Goal: Information Seeking & Learning: Learn about a topic

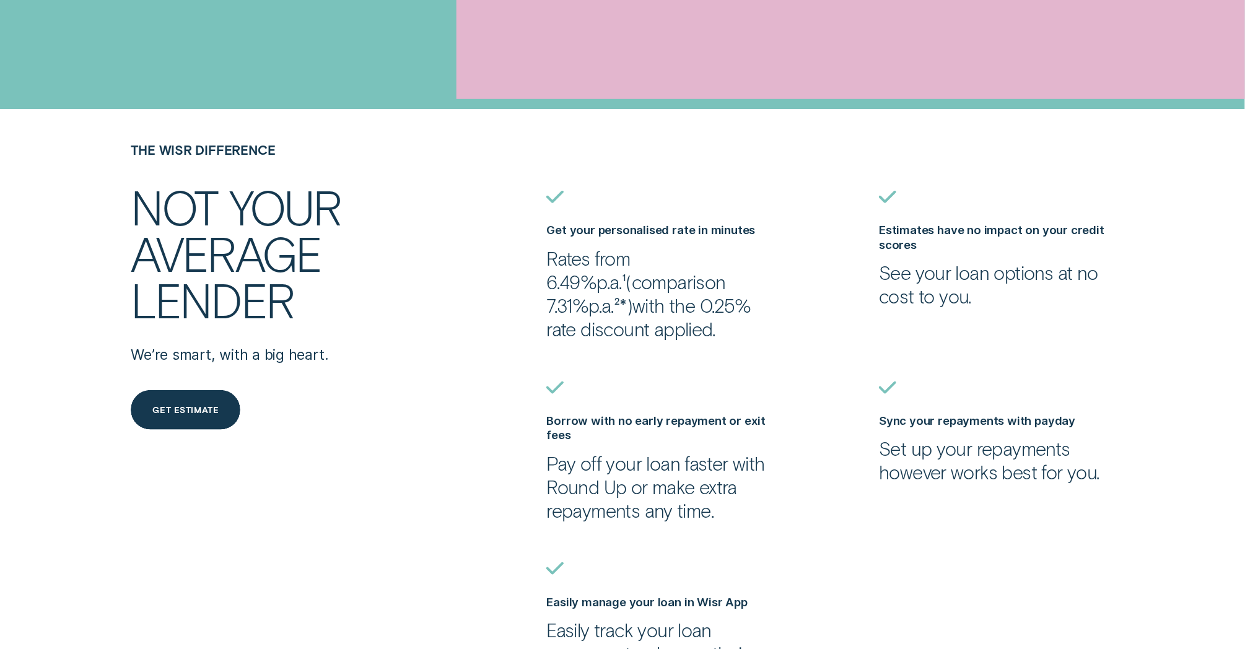
scroll to position [560, 0]
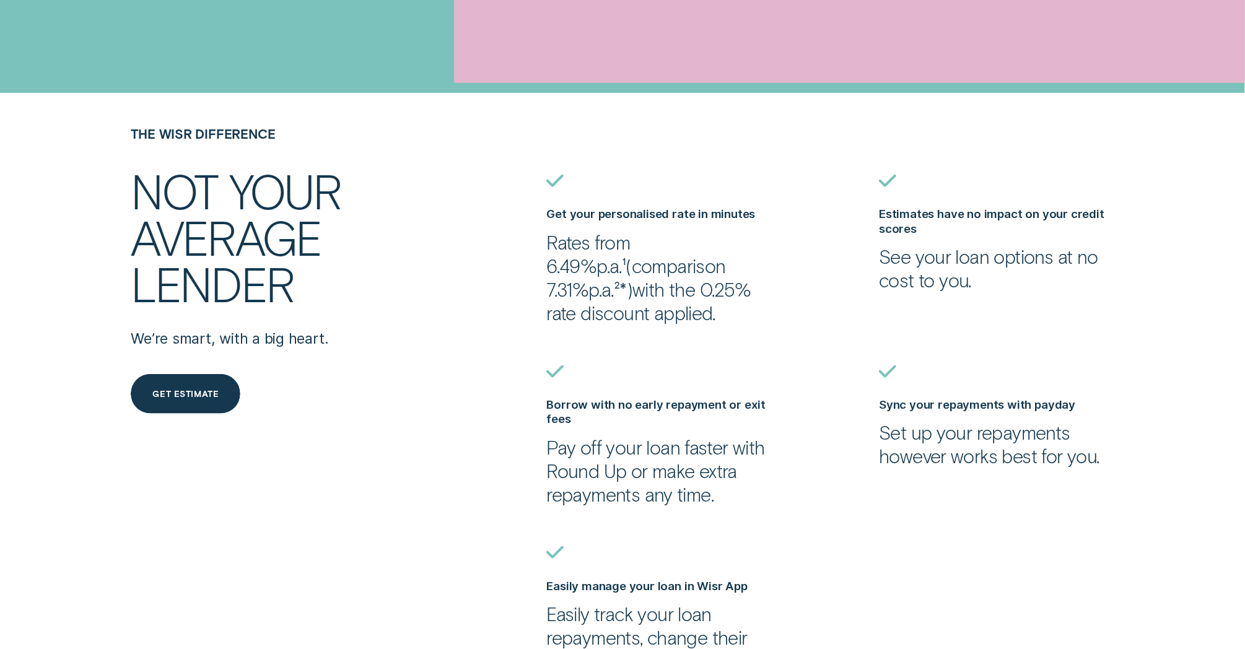
drag, startPoint x: 645, startPoint y: 307, endPoint x: 542, endPoint y: 241, distance: 122.4
click at [542, 241] on li "Get your personalised rate in minutes Rates from 6.49% p.a. ¹ ( comparison 7.31…" at bounding box center [665, 250] width 250 height 150
click at [719, 235] on p "Rates from 6.49% p.a. ¹ ( comparison 7.31% p.a. ²* ) with the 0.25% rate discou…" at bounding box center [664, 277] width 235 height 94
click at [723, 237] on p "Rates from 6.49% p.a. ¹ ( comparison 7.31% p.a. ²* ) with the 0.25% rate discou…" at bounding box center [664, 277] width 235 height 94
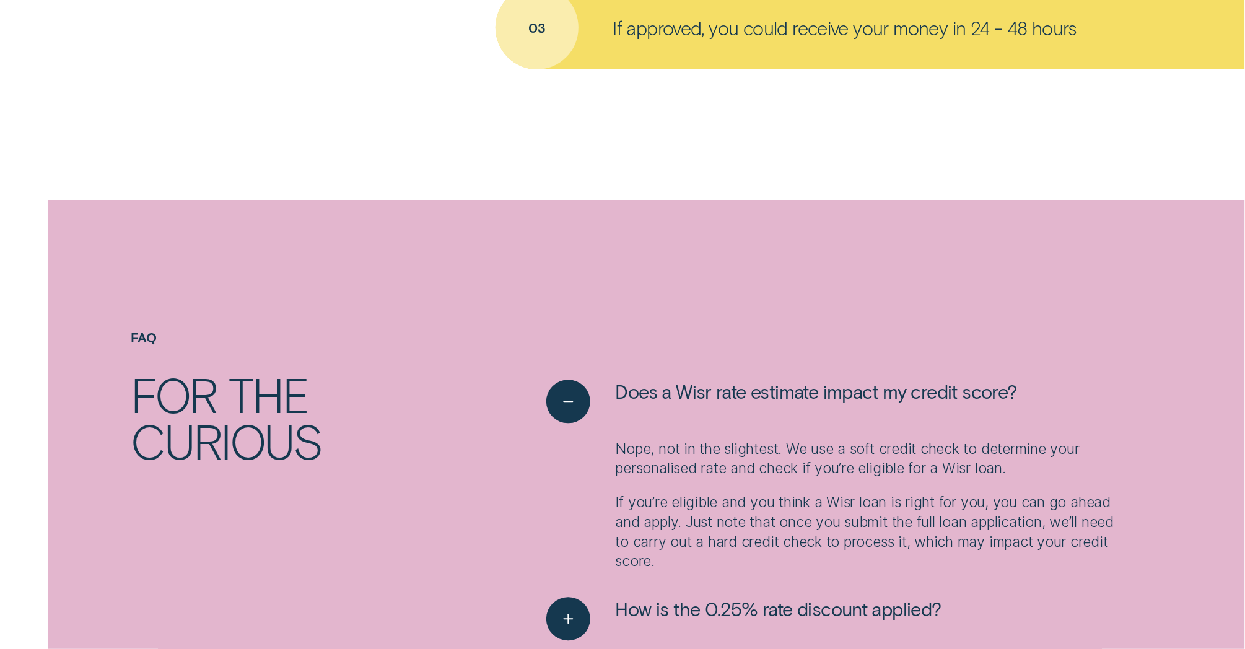
scroll to position [1960, 0]
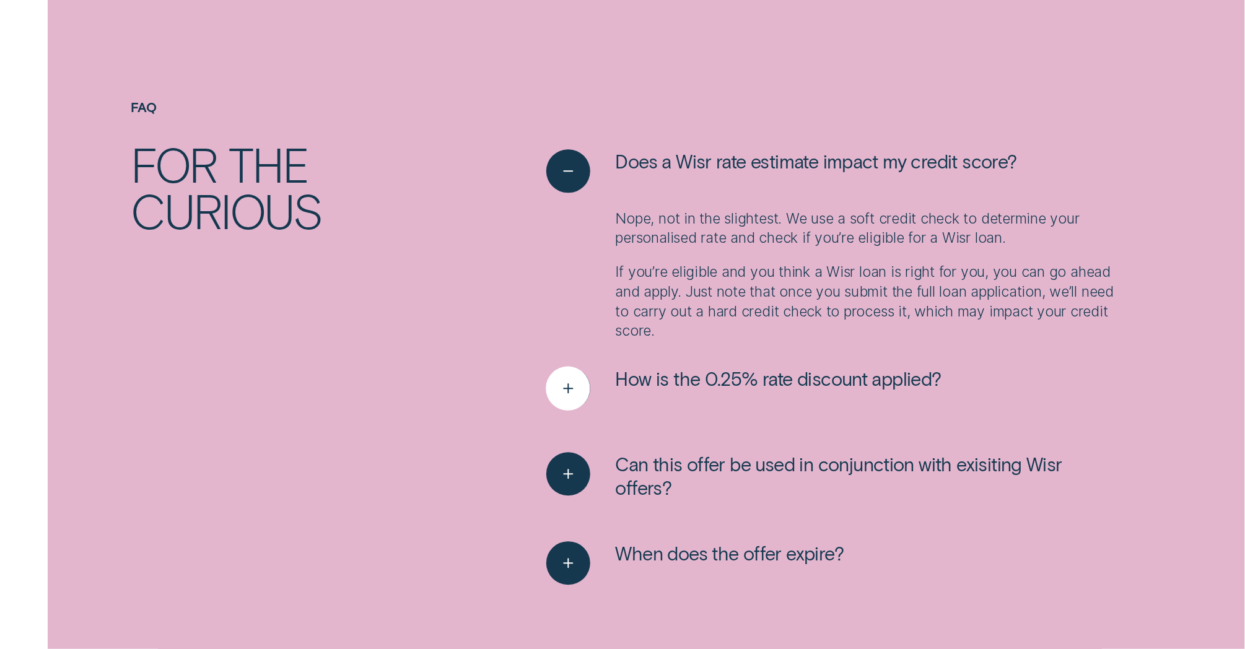
click at [579, 382] on div "See more" at bounding box center [569, 388] width 45 height 45
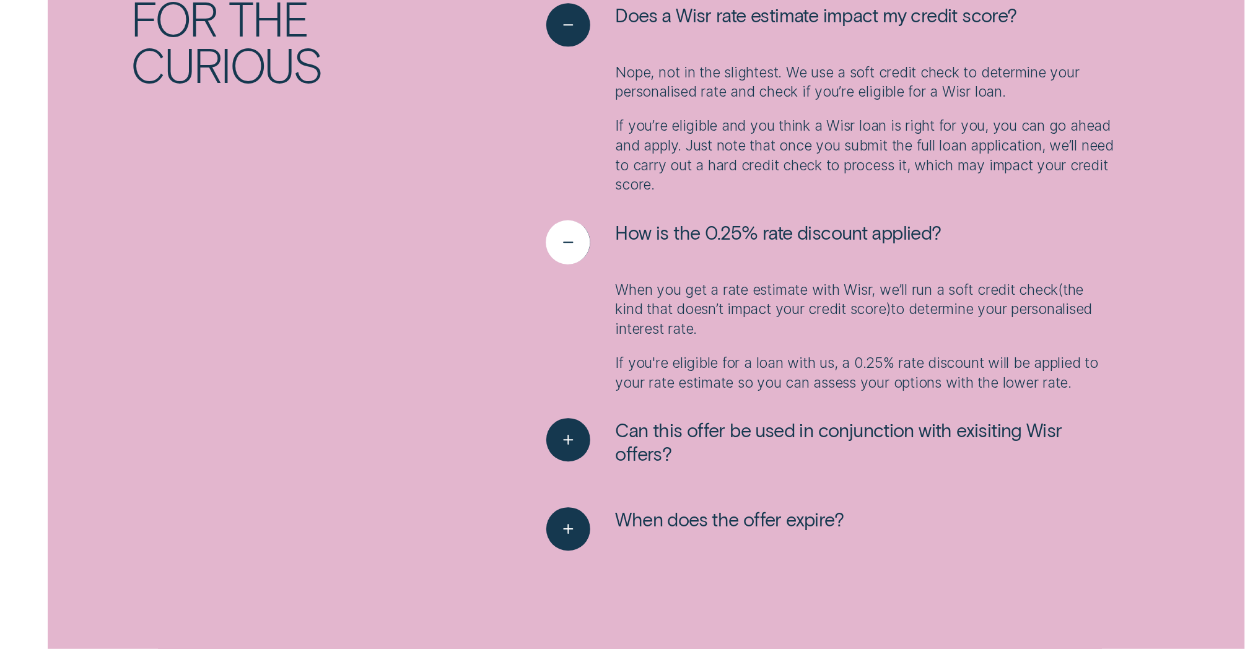
scroll to position [2092, 0]
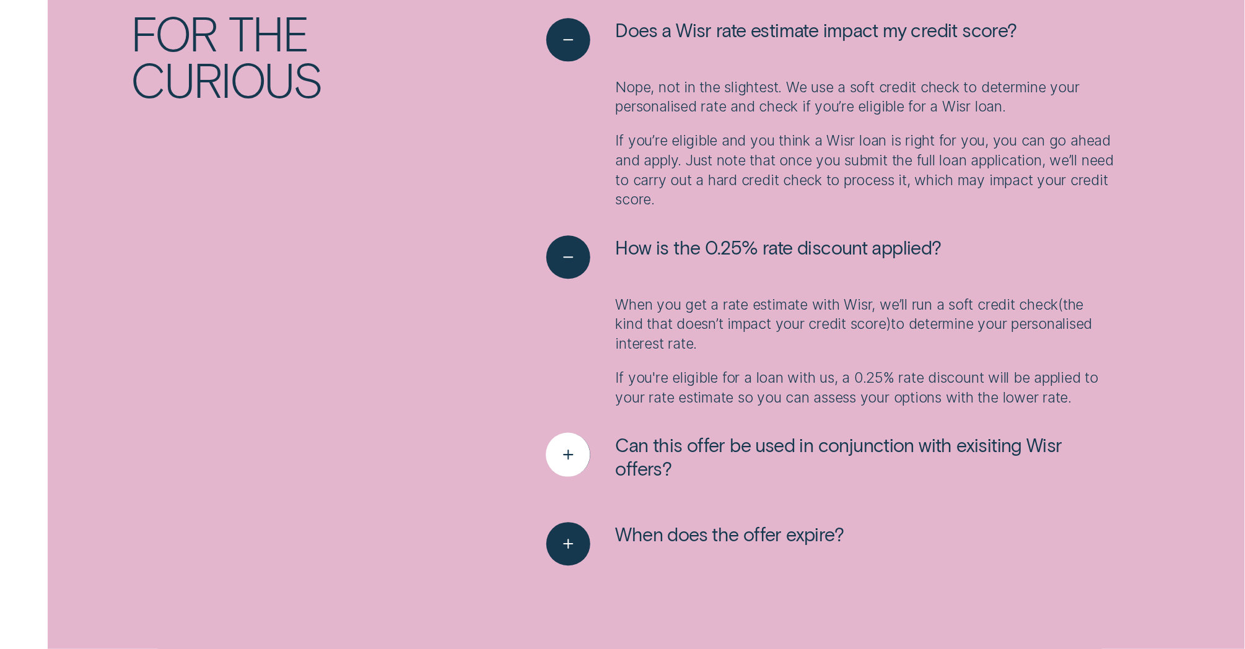
click at [563, 452] on icon "See more" at bounding box center [569, 455] width 22 height 19
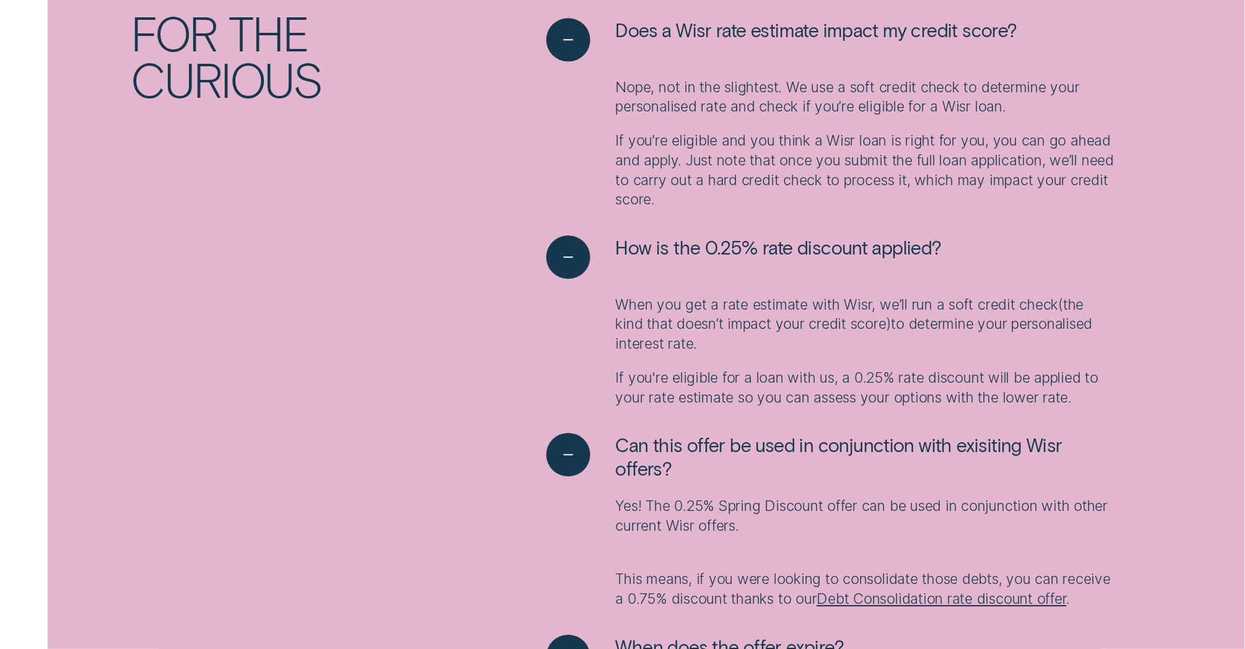
scroll to position [2238, 0]
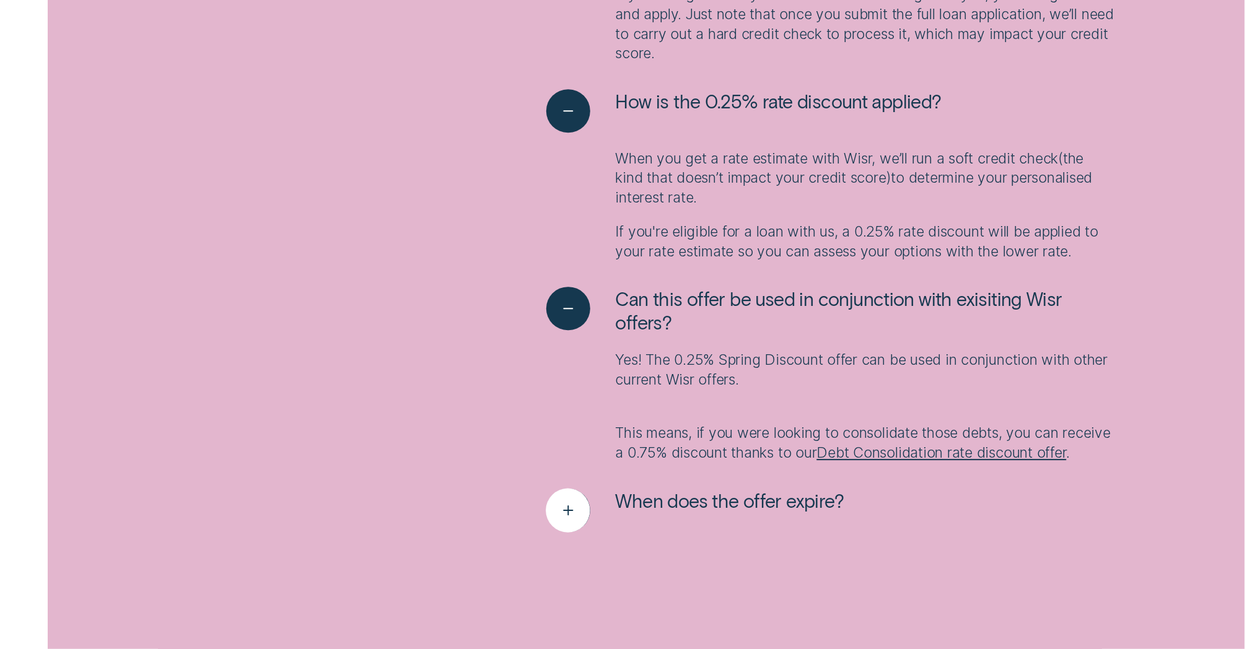
click at [562, 520] on icon "See more" at bounding box center [569, 510] width 22 height 19
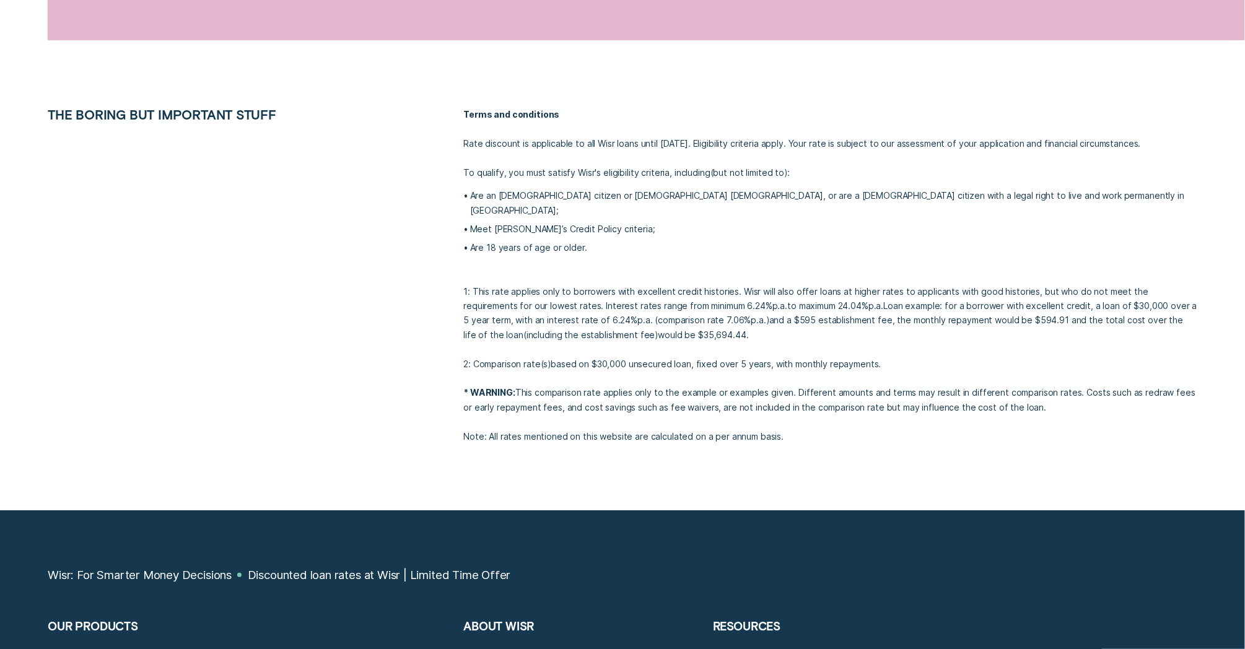
scroll to position [2942, 0]
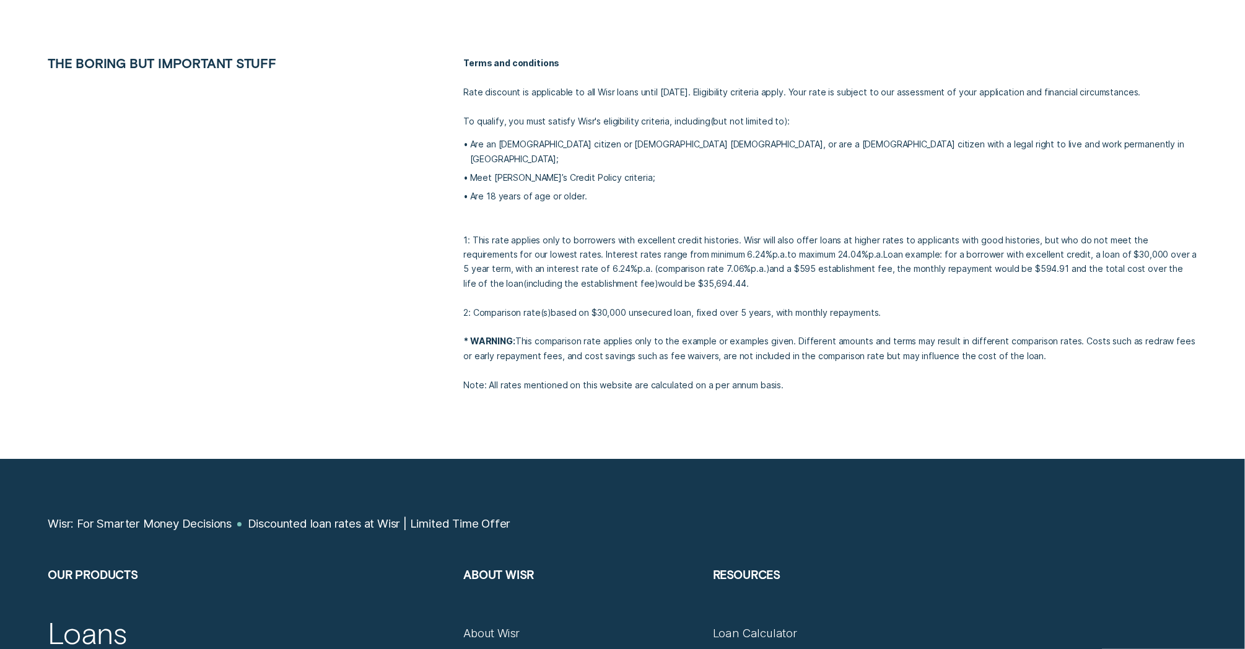
scroll to position [2726, 0]
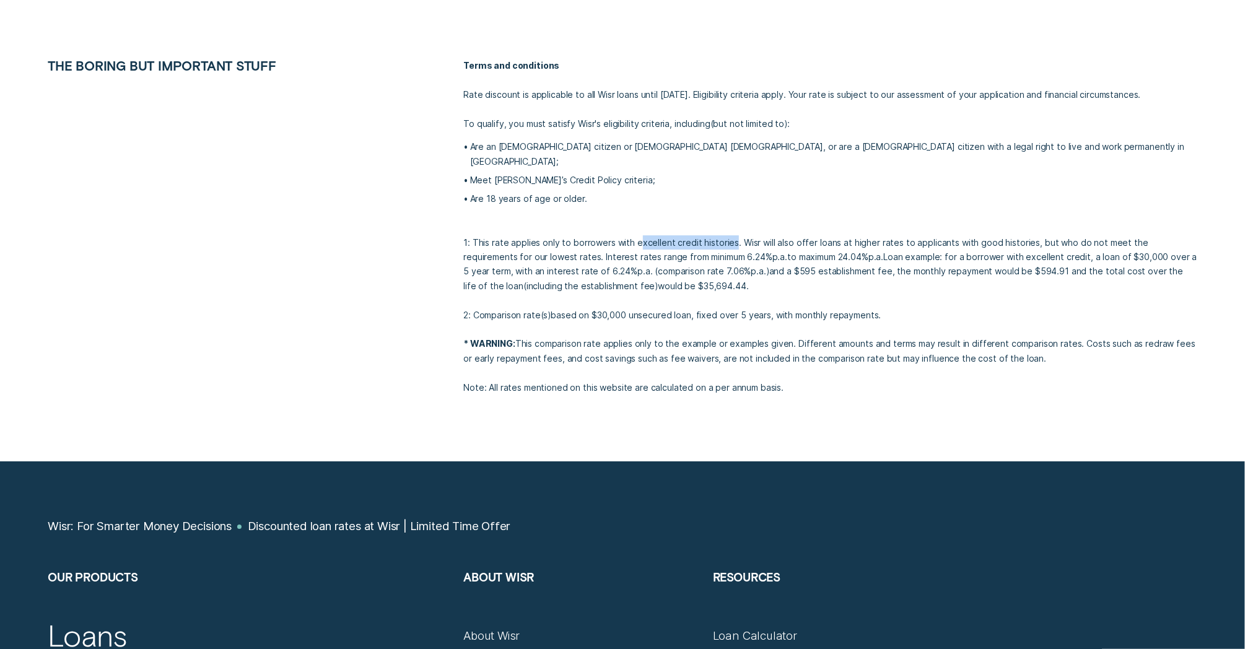
drag, startPoint x: 636, startPoint y: 226, endPoint x: 732, endPoint y: 227, distance: 95.4
click at [732, 227] on p "1: This rate applies only to borrowers with excellent credit histories. Wisr wi…" at bounding box center [830, 272] width 734 height 102
click at [709, 269] on p "1: This rate applies only to borrowers with excellent credit histories. Wisr wi…" at bounding box center [830, 272] width 734 height 102
click at [678, 271] on p "1: This rate applies only to borrowers with excellent credit histories. Wisr wi…" at bounding box center [830, 272] width 734 height 102
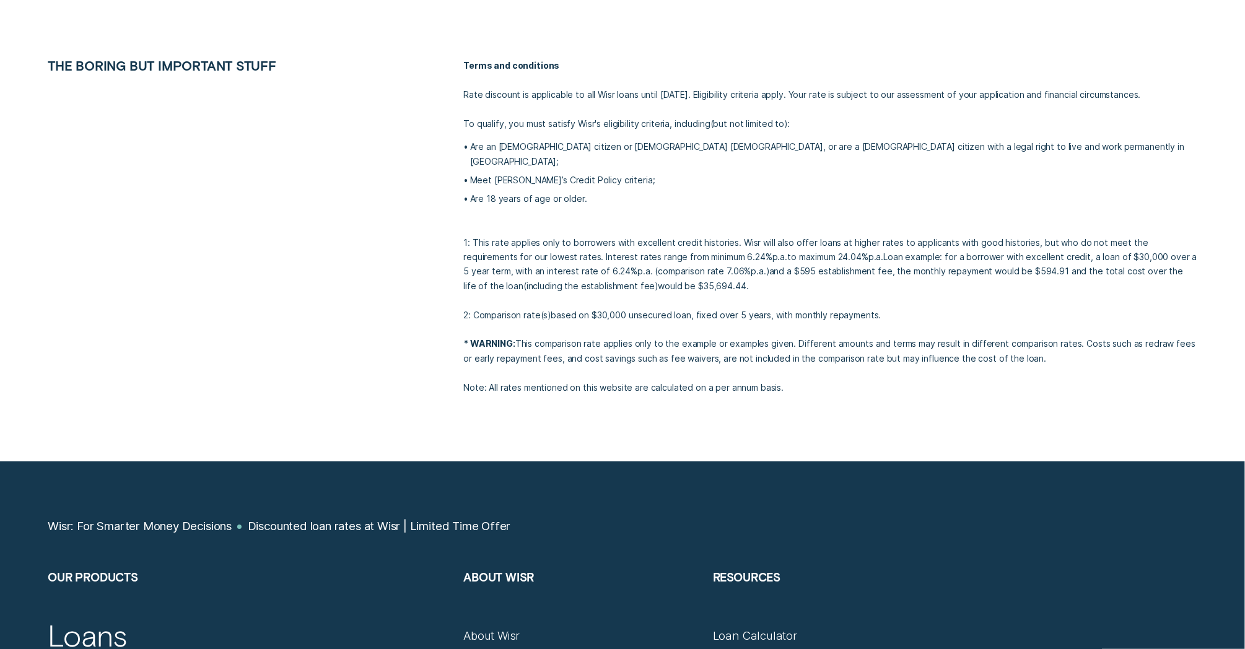
click at [678, 271] on p "1: This rate applies only to borrowers with excellent credit histories. Wisr wi…" at bounding box center [830, 272] width 734 height 102
drag, startPoint x: 713, startPoint y: 272, endPoint x: 447, endPoint y: 211, distance: 272.7
click at [447, 211] on li "THE BORING BUT IMPORTANT STUFF Terms and conditions Rate discount is applicable…" at bounding box center [623, 226] width 1164 height 336
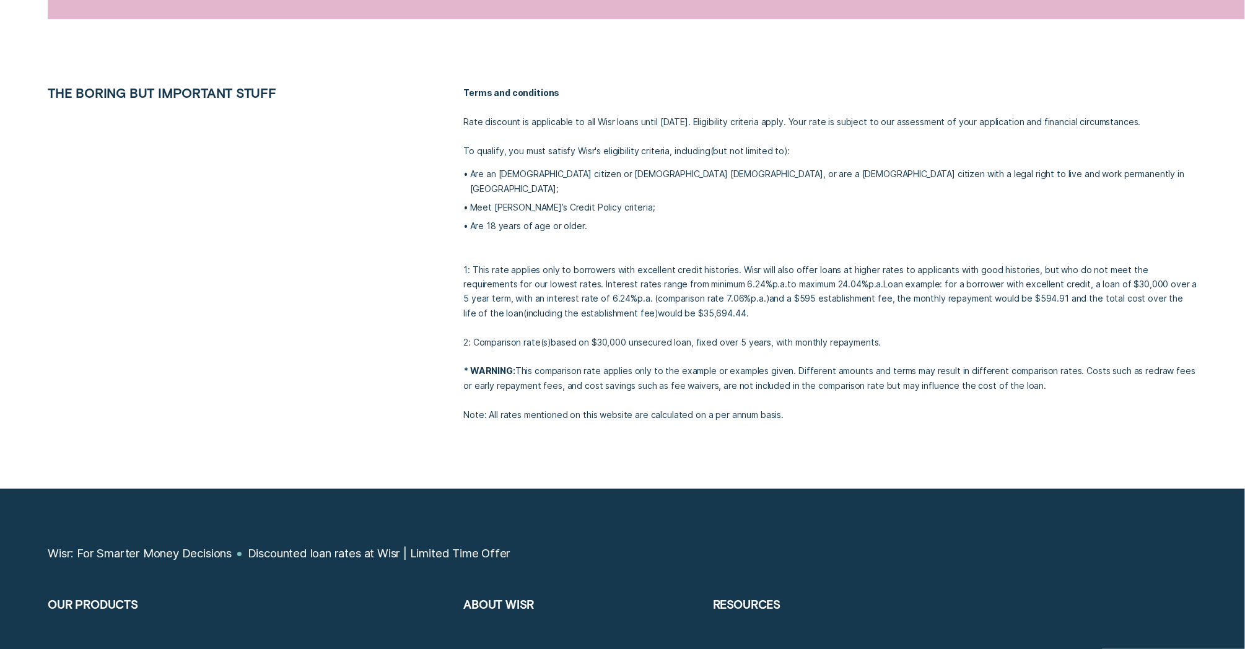
click at [602, 260] on p "1: This rate applies only to borrowers with excellent credit histories. Wisr wi…" at bounding box center [830, 299] width 734 height 102
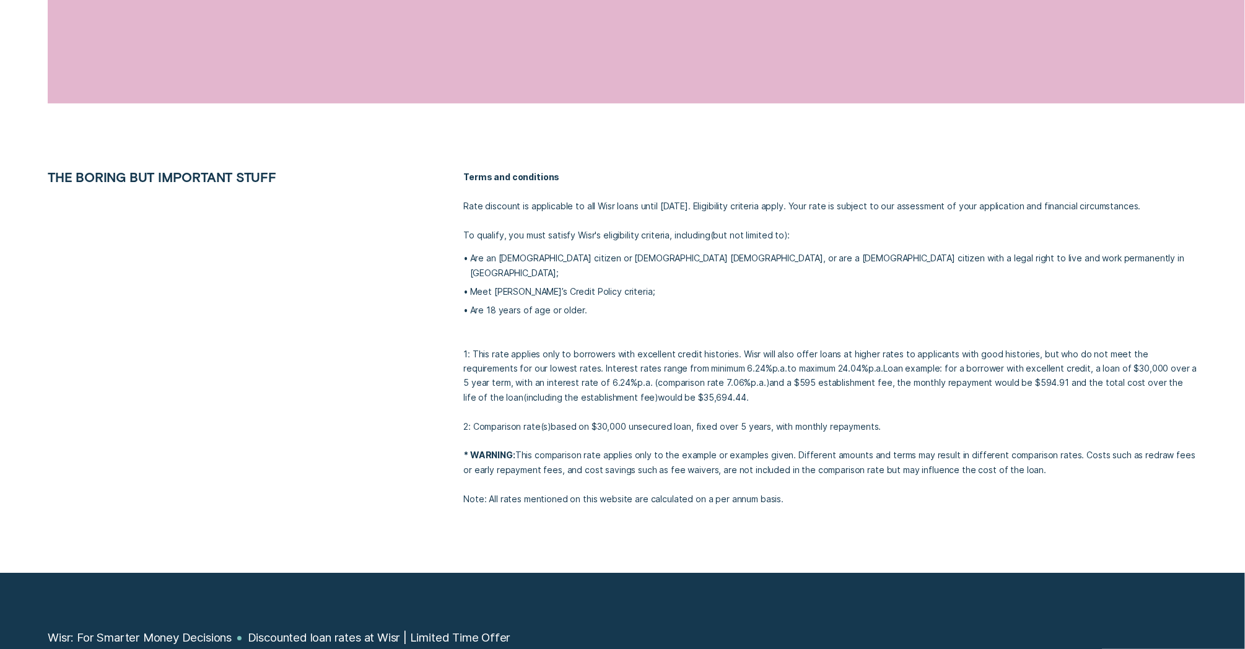
scroll to position [2615, 0]
drag, startPoint x: 731, startPoint y: 340, endPoint x: 446, endPoint y: 338, distance: 285.0
click at [446, 338] on li "THE BORING BUT IMPORTANT STUFF Terms and conditions Rate discount is applicable…" at bounding box center [623, 337] width 1164 height 336
click at [629, 285] on ul "Are an Australian citizen or Australian Permanent Resident, or are a New Zealan…" at bounding box center [830, 283] width 734 height 67
